Goal: Find specific page/section

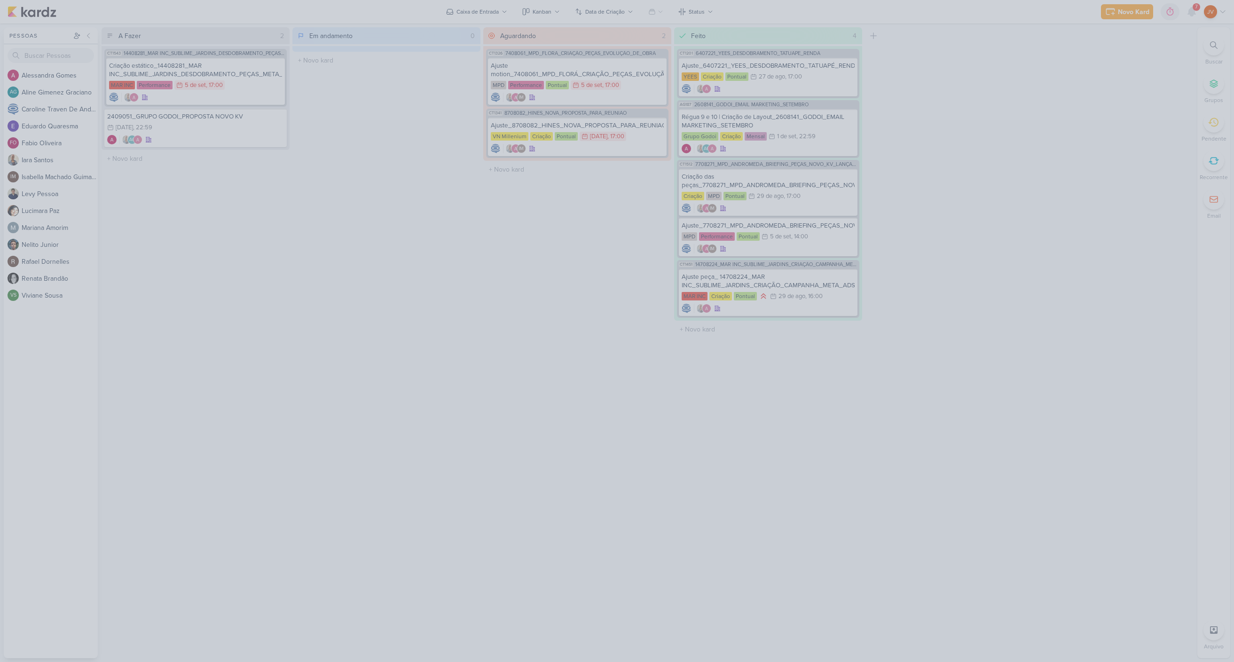
drag, startPoint x: 0, startPoint y: 0, endPoint x: 1087, endPoint y: 205, distance: 1106.0
click at [1087, 205] on div at bounding box center [617, 331] width 1234 height 662
click at [463, 462] on div at bounding box center [617, 331] width 1234 height 662
click at [380, 321] on div at bounding box center [617, 331] width 1234 height 662
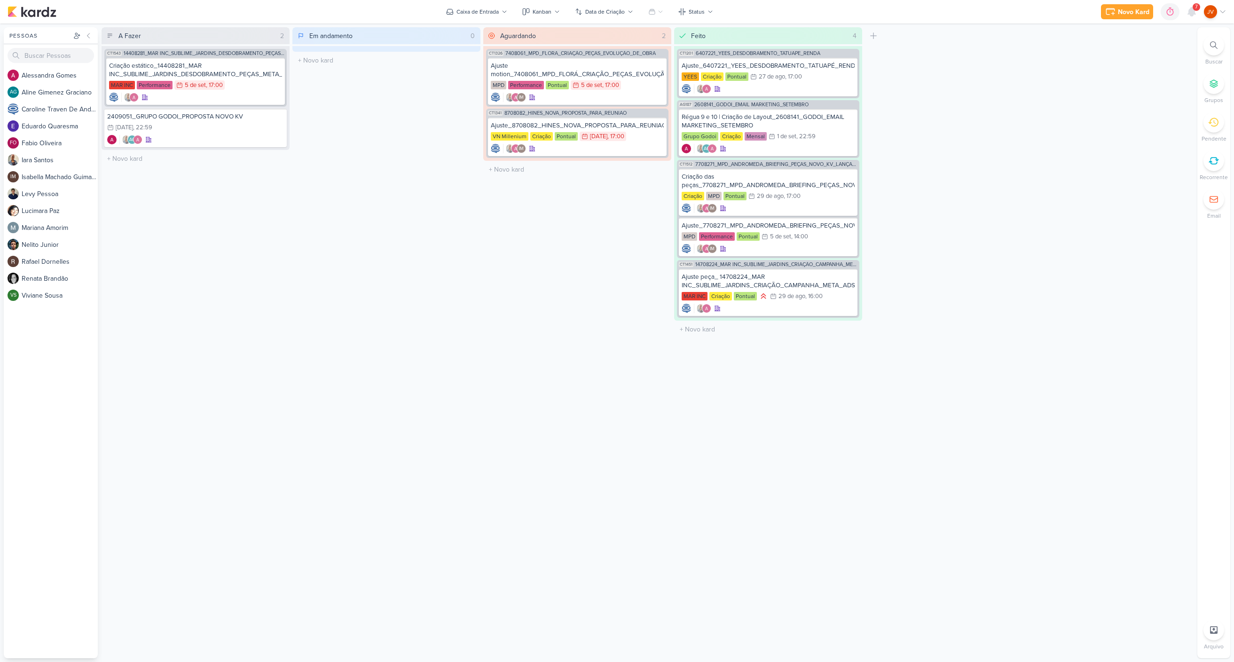
click at [341, 321] on div "Em andamento 0 Mover Para Esquerda Mover Para Direita [GEOGRAPHIC_DATA] O títul…" at bounding box center [386, 342] width 188 height 631
click at [228, 73] on div "Criação estático_14408281_MAR INC_SUBLIME_JARDINS_DESDOBRAMENTO_PEÇAS_META_ADS" at bounding box center [195, 70] width 173 height 17
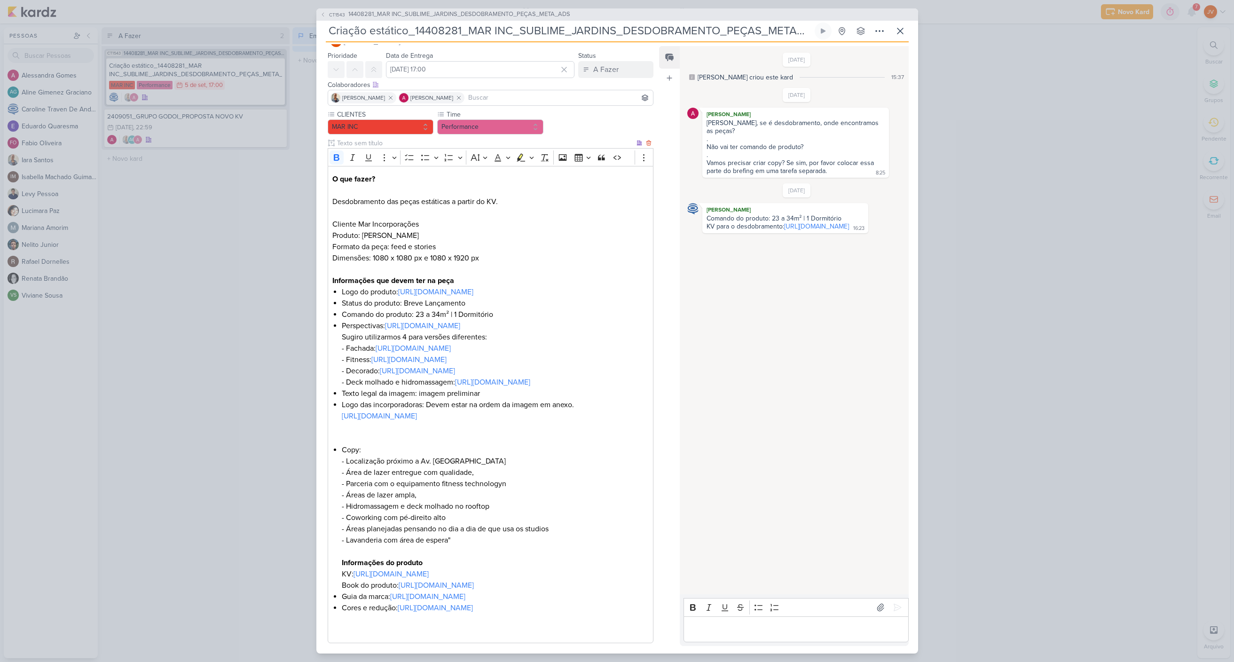
scroll to position [49, 0]
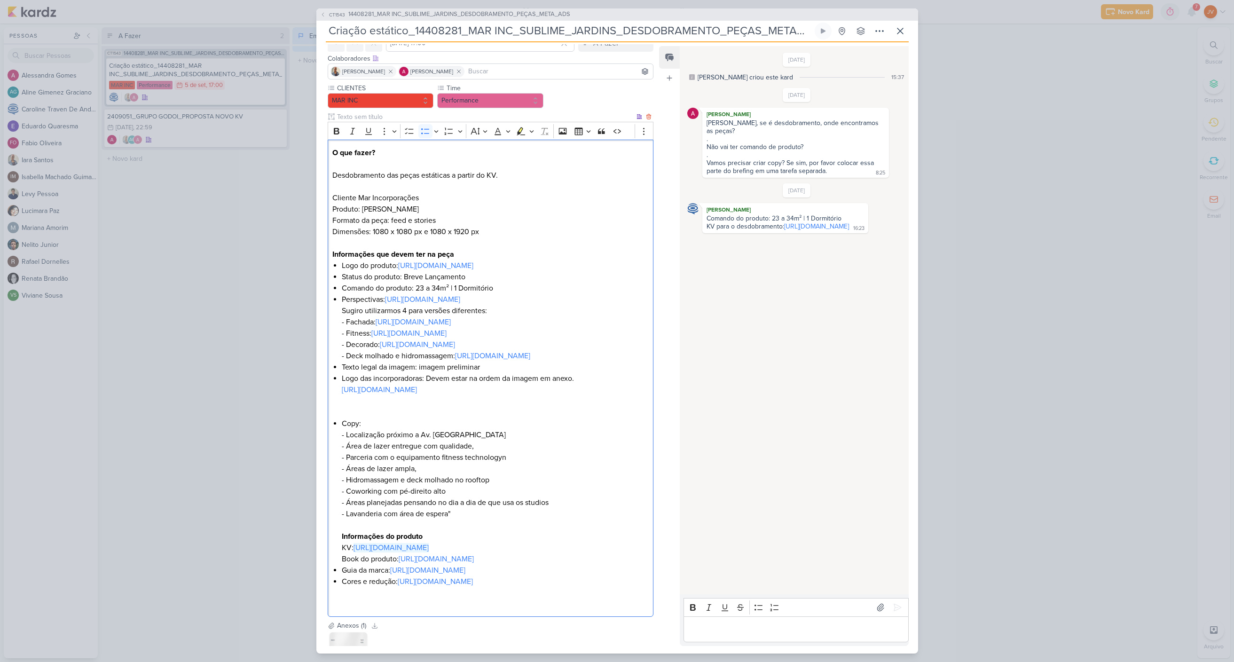
drag, startPoint x: 480, startPoint y: 606, endPoint x: 708, endPoint y: 332, distance: 355.9
click at [429, 552] on link "[URL][DOMAIN_NAME]" at bounding box center [391, 547] width 75 height 9
click at [474, 564] on link "[URL][DOMAIN_NAME]" at bounding box center [436, 558] width 75 height 9
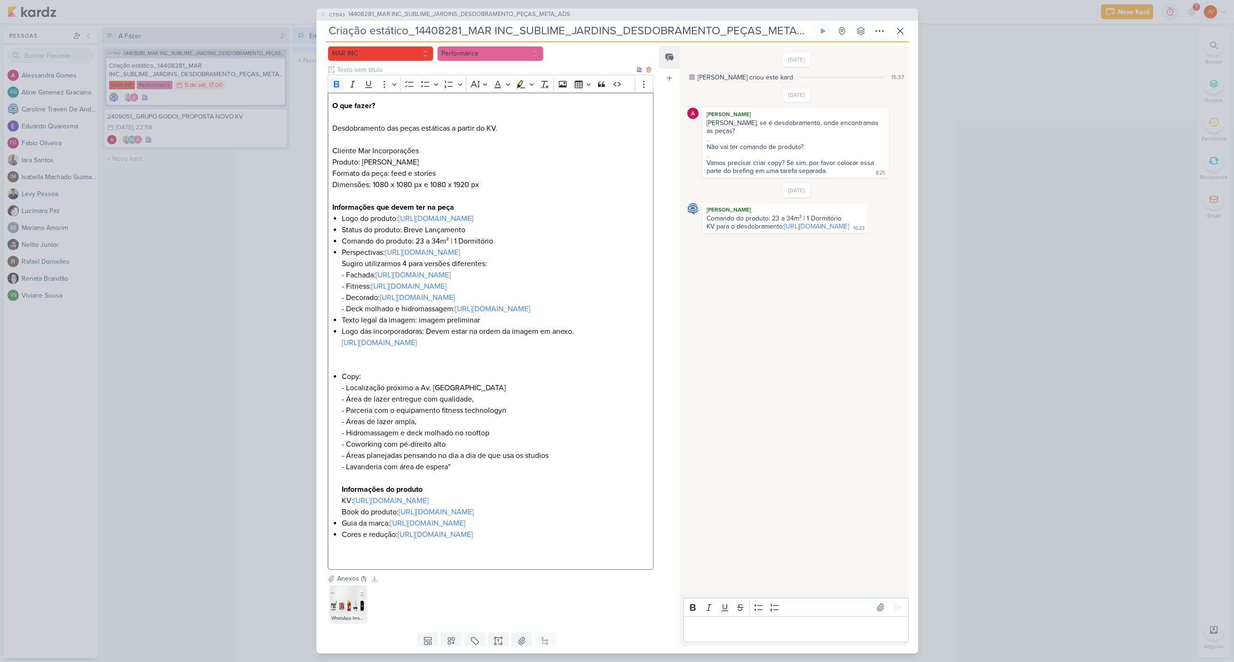
scroll to position [165, 0]
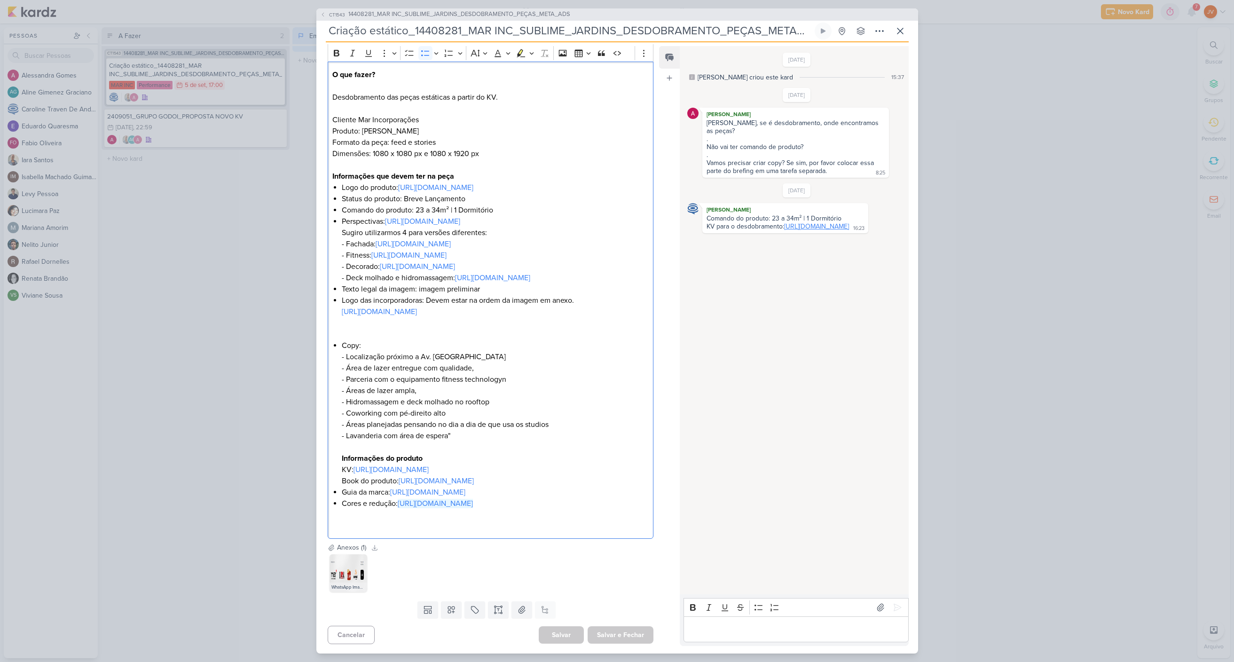
click at [784, 230] on link "[URL][DOMAIN_NAME]" at bounding box center [816, 226] width 65 height 8
click at [352, 592] on img at bounding box center [349, 573] width 38 height 38
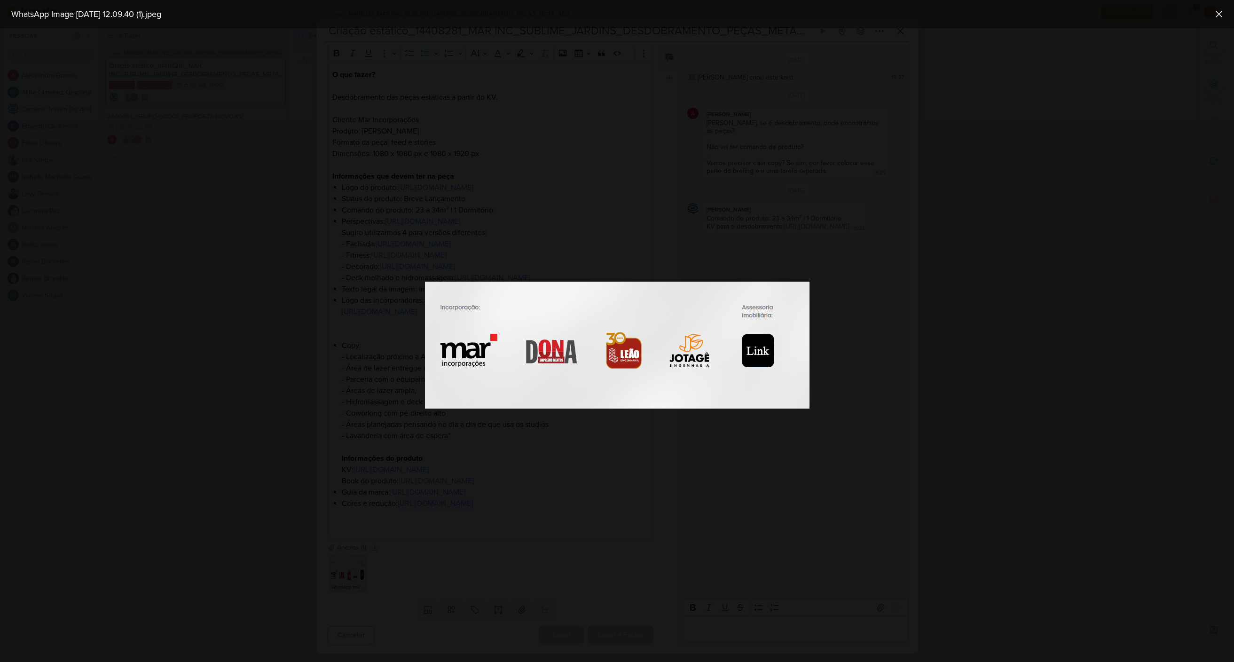
click at [252, 510] on div at bounding box center [617, 345] width 1234 height 634
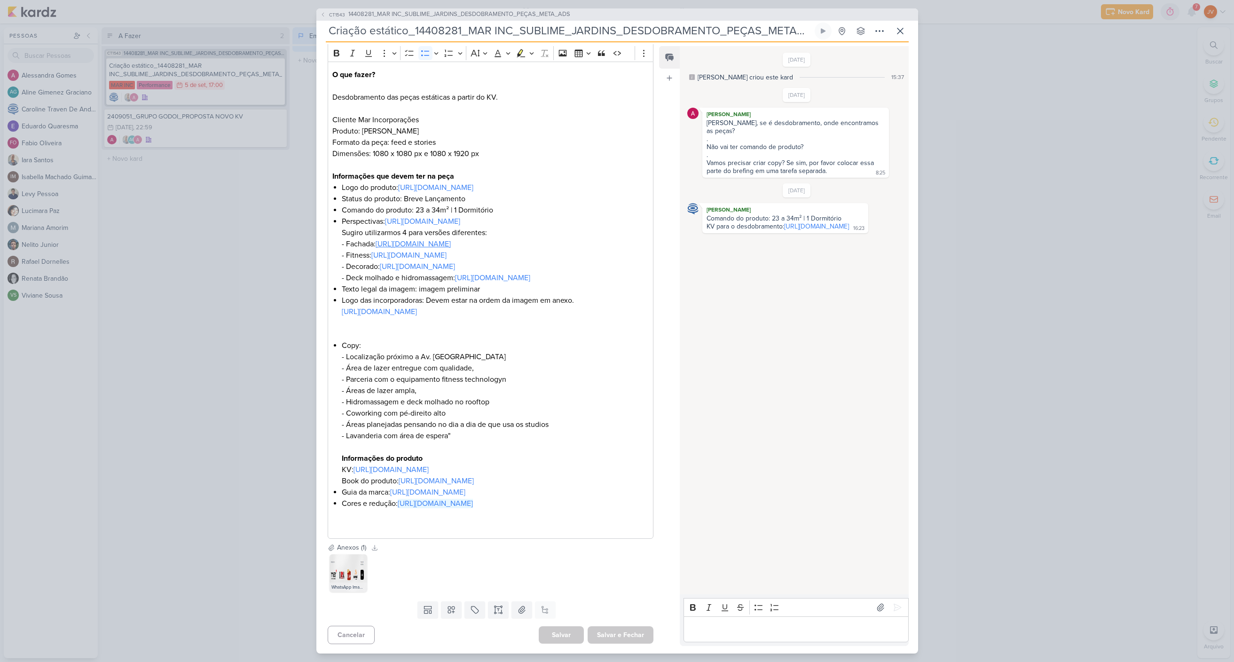
click at [426, 239] on link "[URL][DOMAIN_NAME]" at bounding box center [413, 243] width 75 height 9
click at [350, 592] on img at bounding box center [349, 573] width 38 height 38
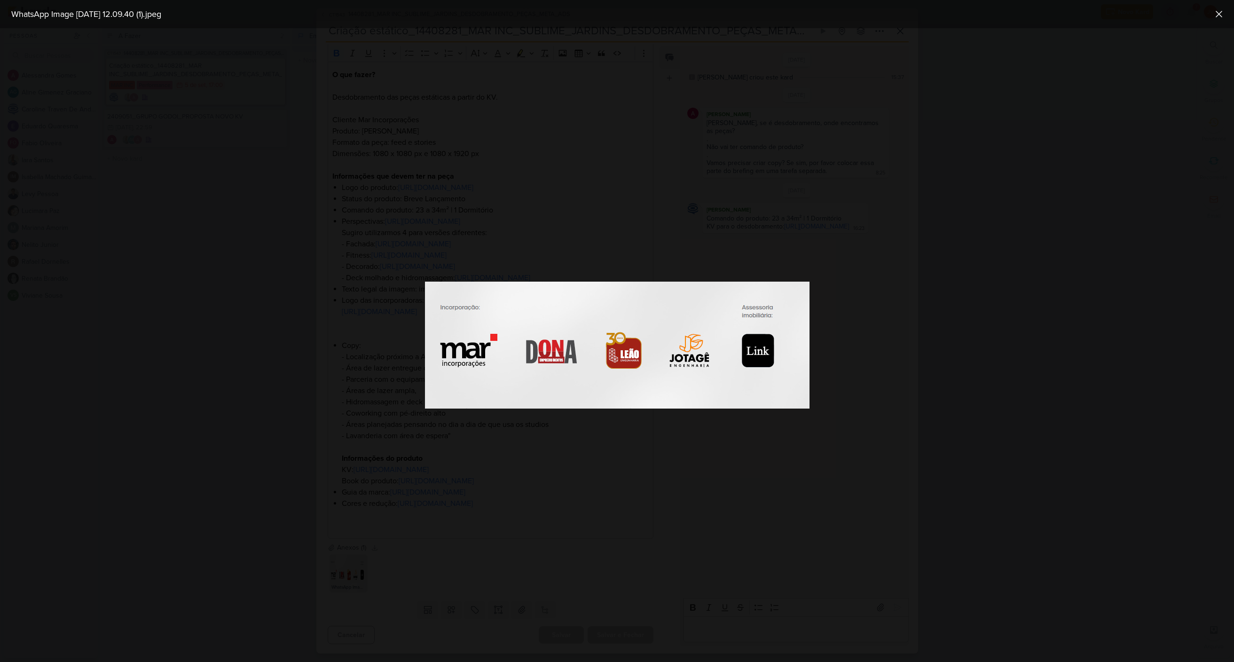
click at [391, 602] on div at bounding box center [617, 345] width 1234 height 634
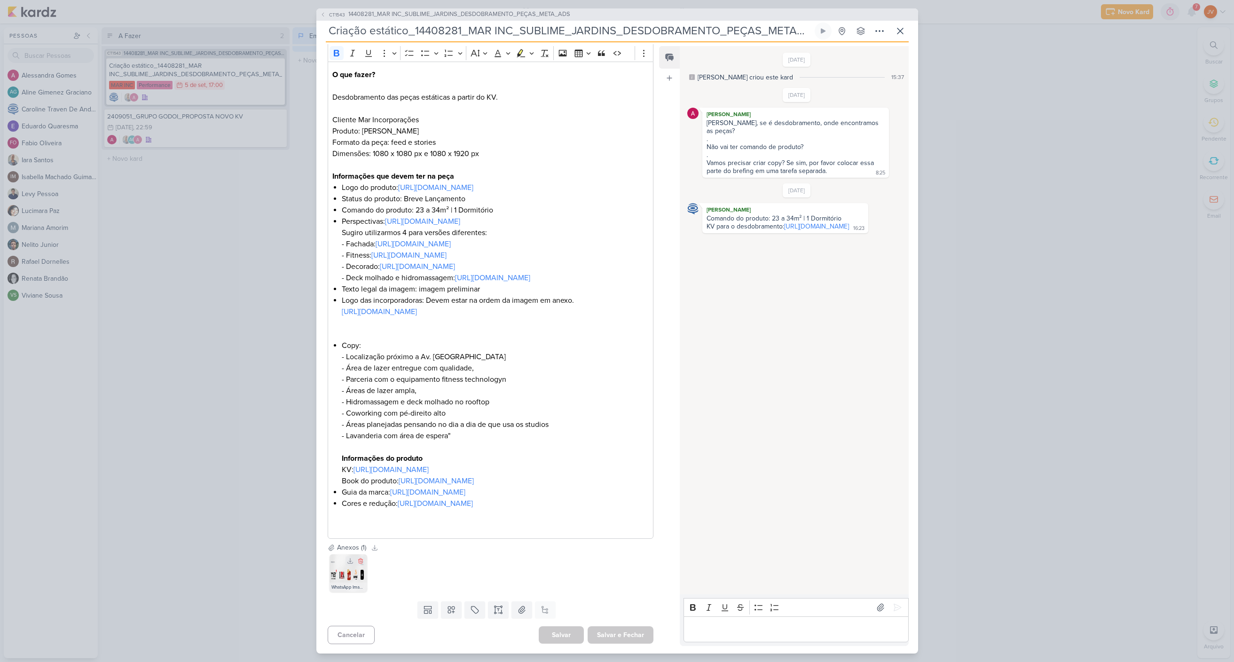
click at [349, 592] on img at bounding box center [349, 573] width 38 height 38
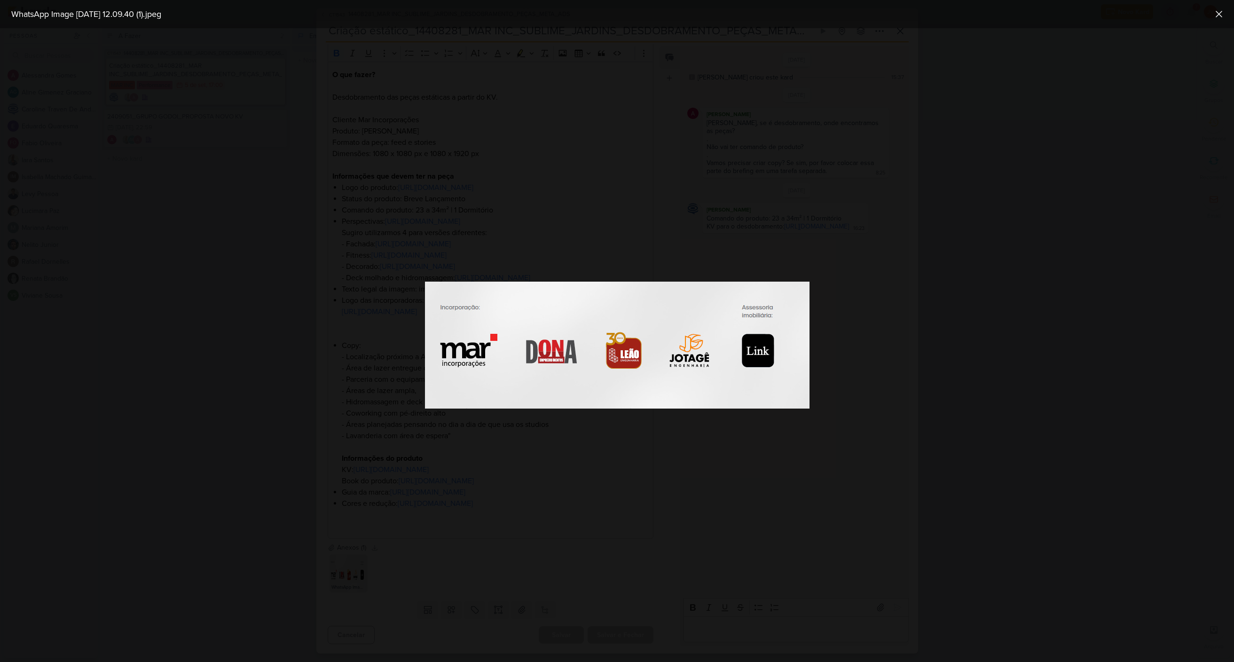
click at [983, 424] on div at bounding box center [617, 345] width 1234 height 634
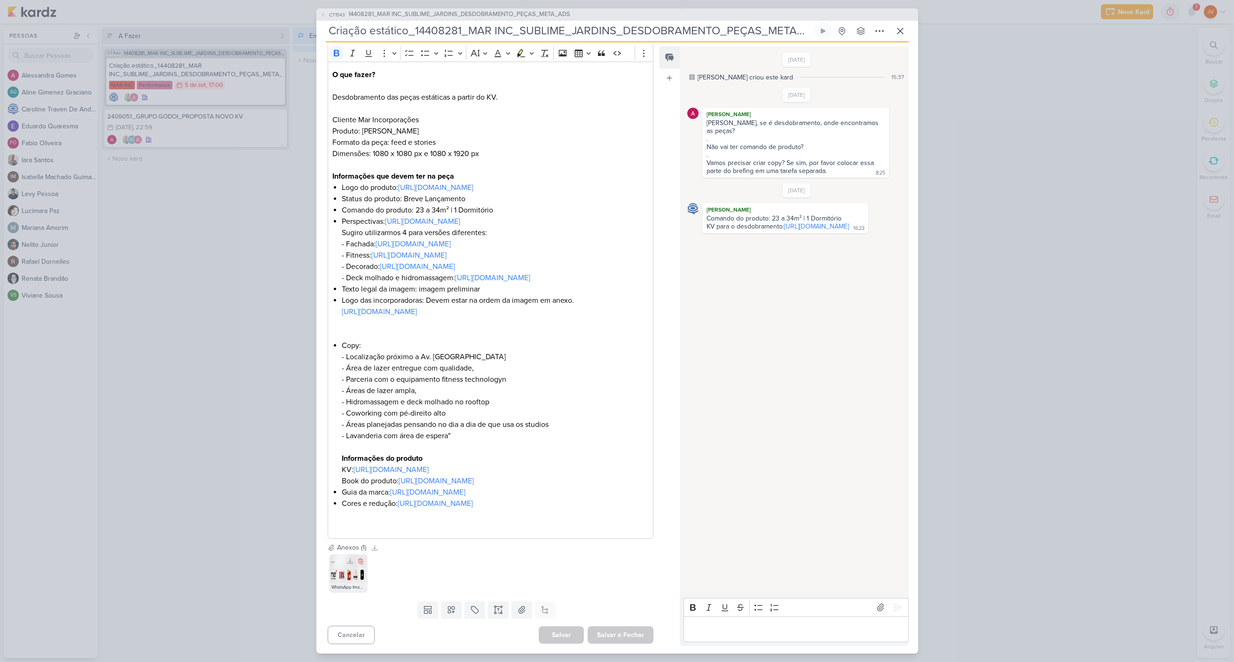
click at [346, 592] on img at bounding box center [349, 573] width 38 height 38
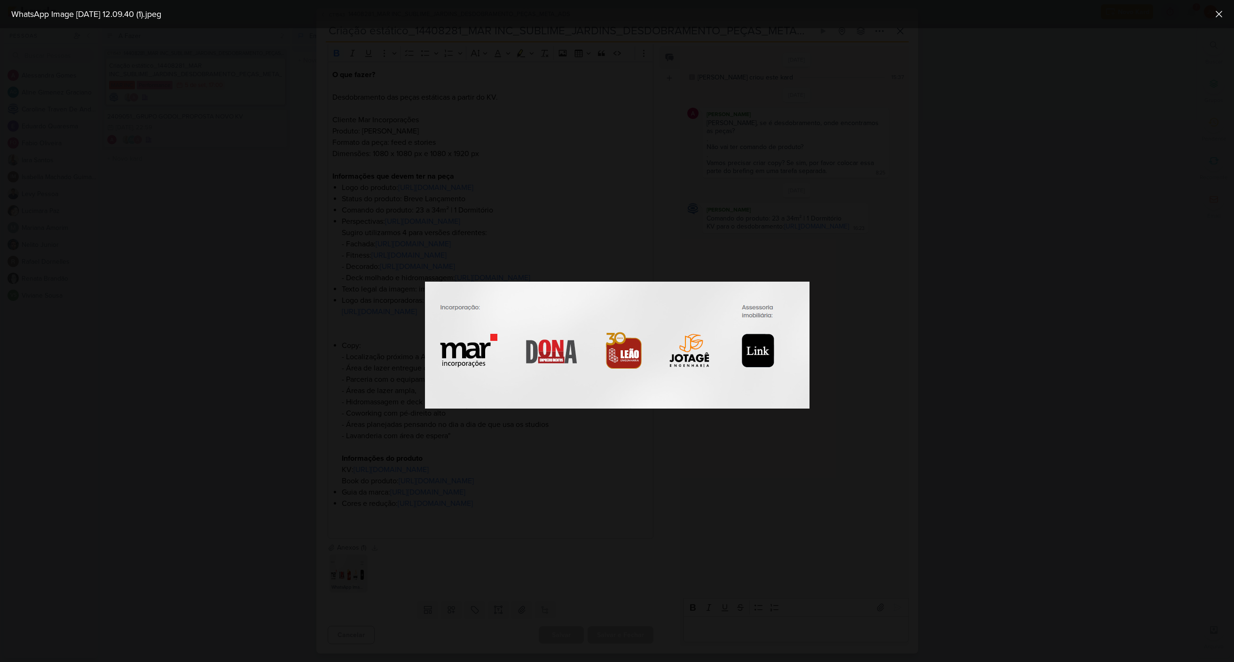
click at [399, 525] on div at bounding box center [617, 345] width 1234 height 634
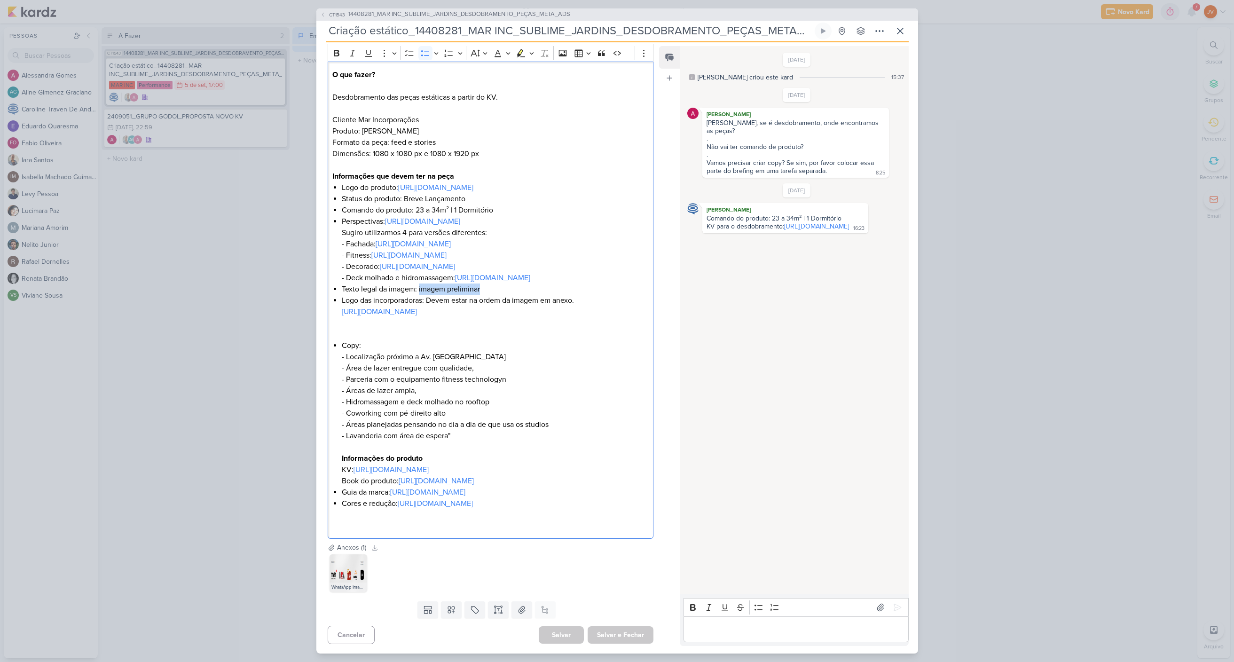
drag, startPoint x: 483, startPoint y: 305, endPoint x: 421, endPoint y: 305, distance: 62.1
click at [420, 295] on li "Texto legal da imagem: imagem preliminar" at bounding box center [495, 288] width 307 height 11
click at [433, 251] on link "[URL][DOMAIN_NAME]" at bounding box center [408, 255] width 75 height 9
click at [415, 263] on link "[URL][DOMAIN_NAME]" at bounding box center [417, 266] width 75 height 9
click at [464, 283] on link "[URL][DOMAIN_NAME]" at bounding box center [492, 277] width 75 height 9
